Goal: Navigation & Orientation: Understand site structure

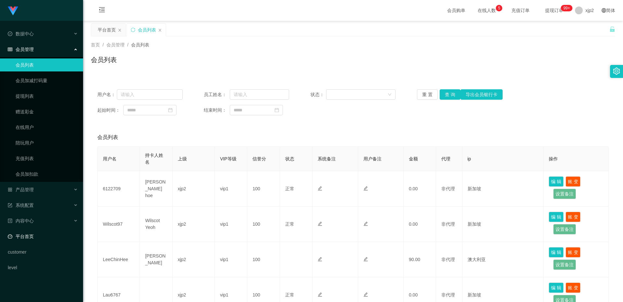
scroll to position [97, 0]
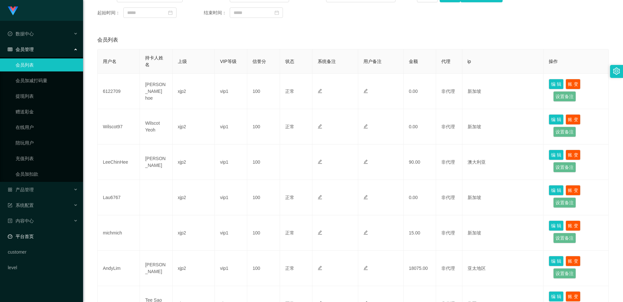
click at [31, 237] on link "平台首页" at bounding box center [43, 236] width 70 height 13
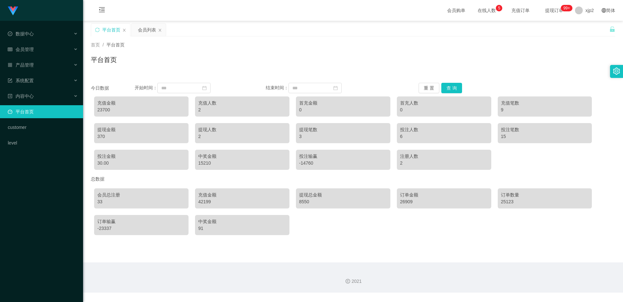
click at [31, 237] on div "Shopee工作台代理端 数据中心 会员管理 会员列表 会员加减打码量 提现列表 赠送彩金 在线用户 陪玩用户 充值列表 会员加扣款 产品管理 系统配置 内容…" at bounding box center [41, 151] width 83 height 302
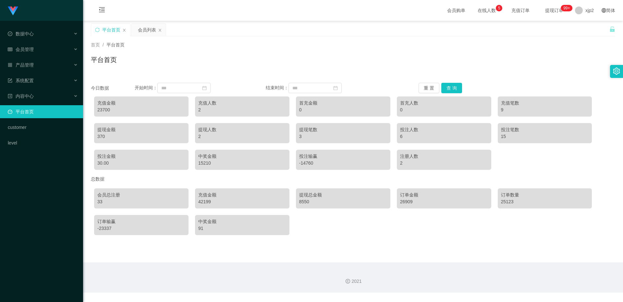
click at [31, 237] on div "Shopee工作台代理端 数据中心 会员管理 会员列表 会员加减打码量 提现列表 赠送彩金 在线用户 陪玩用户 充值列表 会员加扣款 产品管理 系统配置 内容…" at bounding box center [41, 151] width 83 height 302
click at [34, 239] on div "Shopee工作台代理端 数据中心 会员管理 会员列表 会员加减打码量 提现列表 赠送彩金 在线用户 陪玩用户 充值列表 会员加扣款 产品管理 系统配置 内容…" at bounding box center [41, 151] width 83 height 302
click at [42, 222] on div "Shopee工作台代理端 数据中心 会员管理 会员列表 会员加减打码量 提现列表 赠送彩金 在线用户 陪玩用户 充值列表 会员加扣款 产品管理 系统配置 内容…" at bounding box center [41, 151] width 83 height 302
click at [39, 218] on div "Shopee工作台代理端 数据中心 会员管理 会员列表 会员加减打码量 提现列表 赠送彩金 在线用户 陪玩用户 充值列表 会员加扣款 产品管理 系统配置 内容…" at bounding box center [41, 151] width 83 height 302
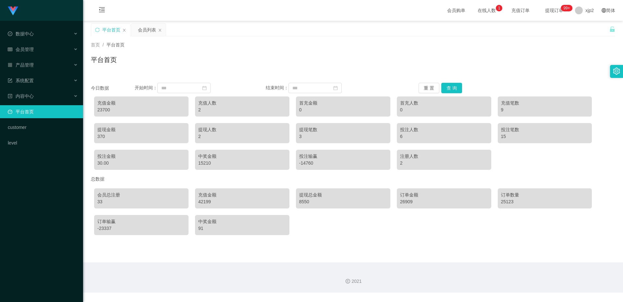
click at [39, 218] on div "Shopee工作台代理端 数据中心 会员管理 会员列表 会员加减打码量 提现列表 赠送彩金 在线用户 陪玩用户 充值列表 会员加扣款 产品管理 系统配置 内容…" at bounding box center [41, 151] width 83 height 302
